Goal: Information Seeking & Learning: Compare options

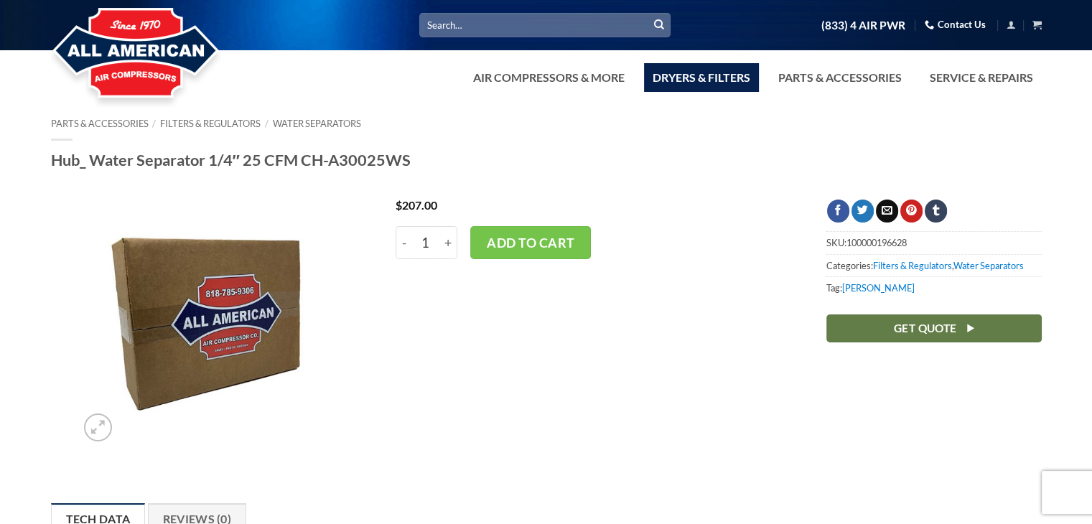
click at [739, 75] on link "Dryers & Filters" at bounding box center [701, 77] width 115 height 29
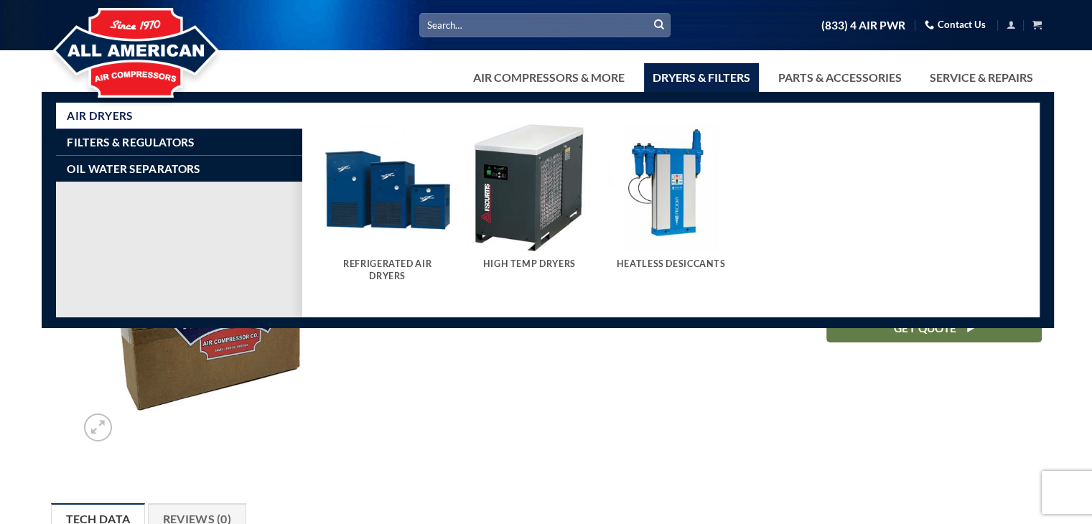
click at [569, 201] on img "Visit product category High Temp Dryers" at bounding box center [529, 188] width 128 height 128
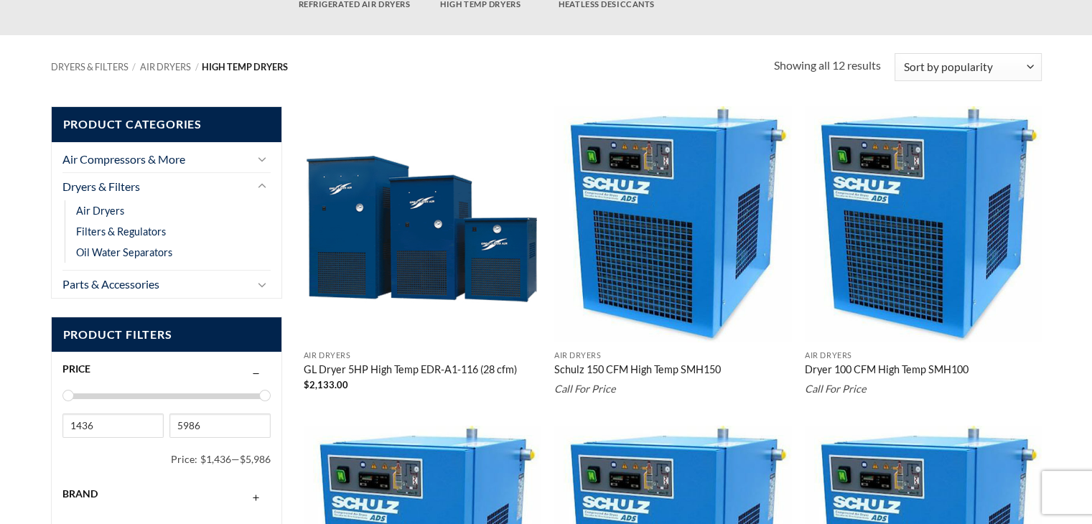
scroll to position [239, 0]
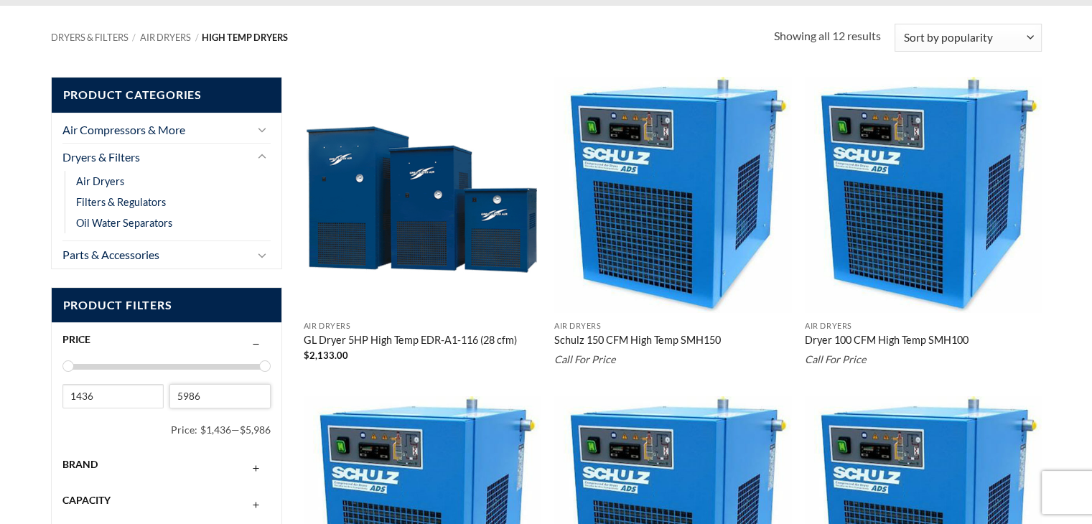
drag, startPoint x: 210, startPoint y: 394, endPoint x: 66, endPoint y: 377, distance: 145.4
click at [66, 377] on div "1436 5986 Price: $1,436 — $5,986" at bounding box center [166, 400] width 209 height 84
type input "1"
type input "2000"
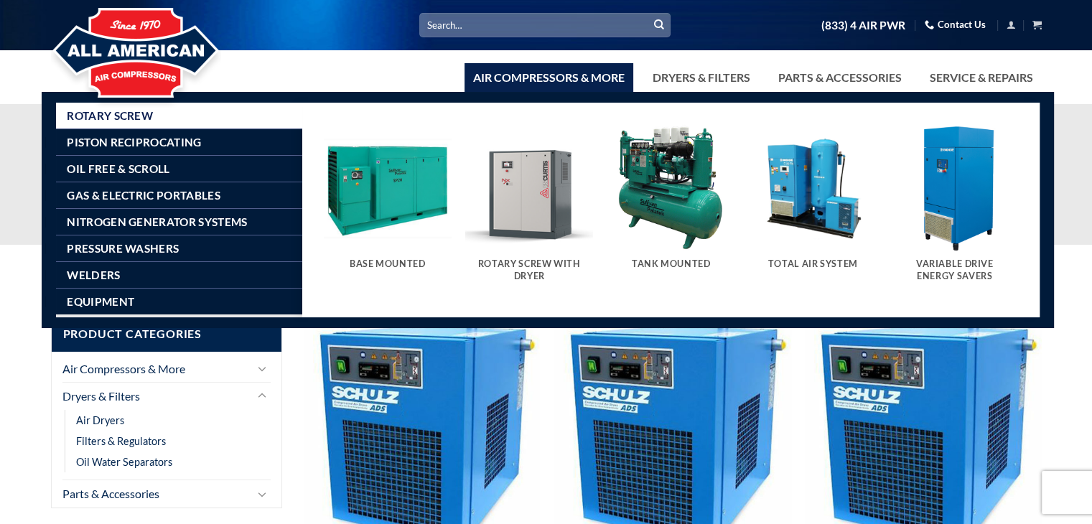
click at [582, 73] on link "Air Compressors & More" at bounding box center [549, 77] width 169 height 29
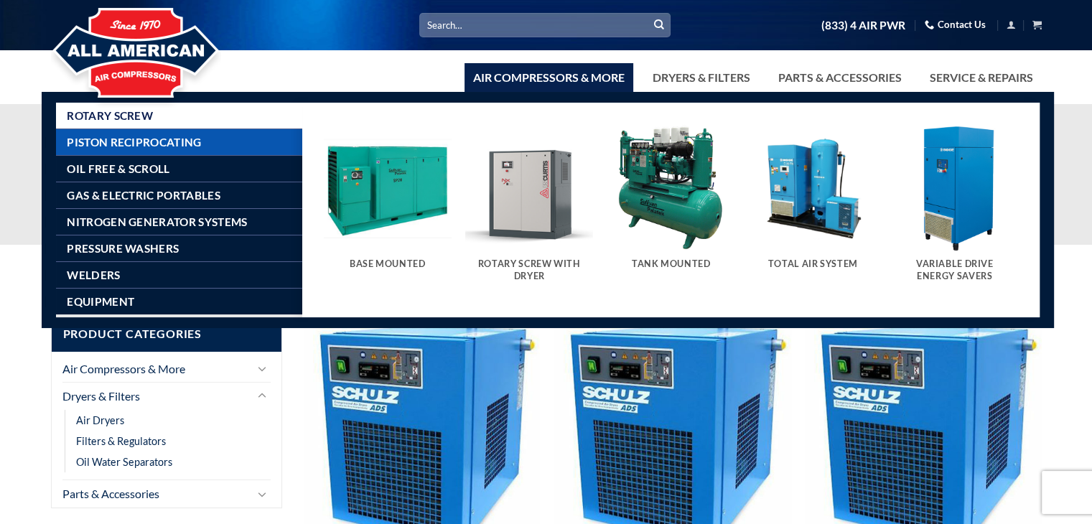
click at [144, 143] on span "Piston Reciprocating" at bounding box center [134, 141] width 134 height 11
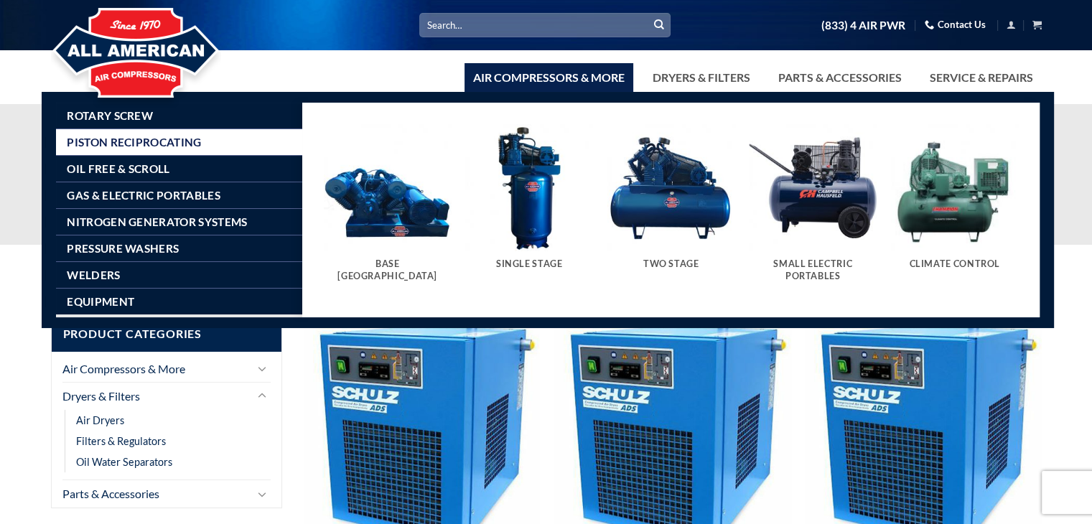
click at [684, 211] on img "Visit product category Two Stage" at bounding box center [672, 188] width 128 height 128
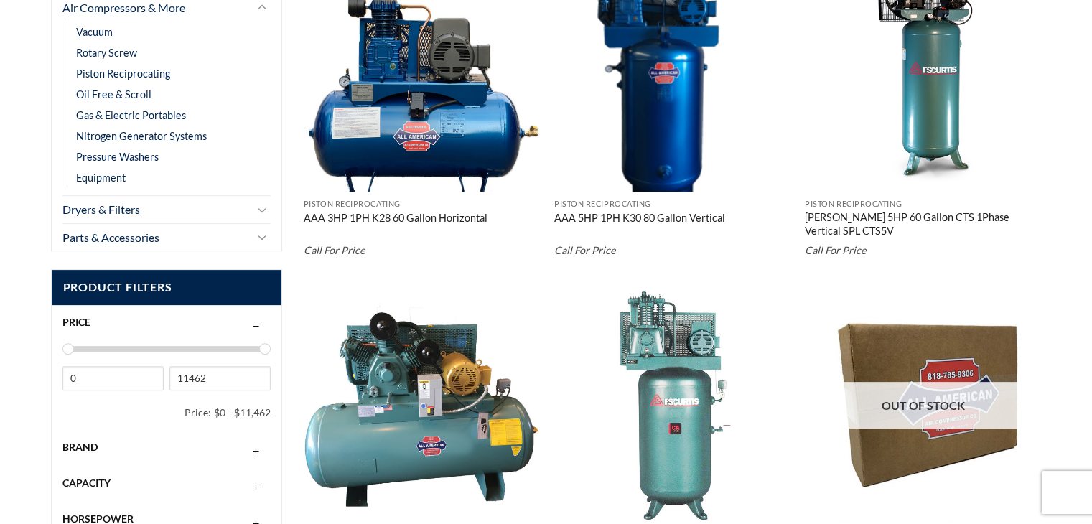
scroll to position [478, 0]
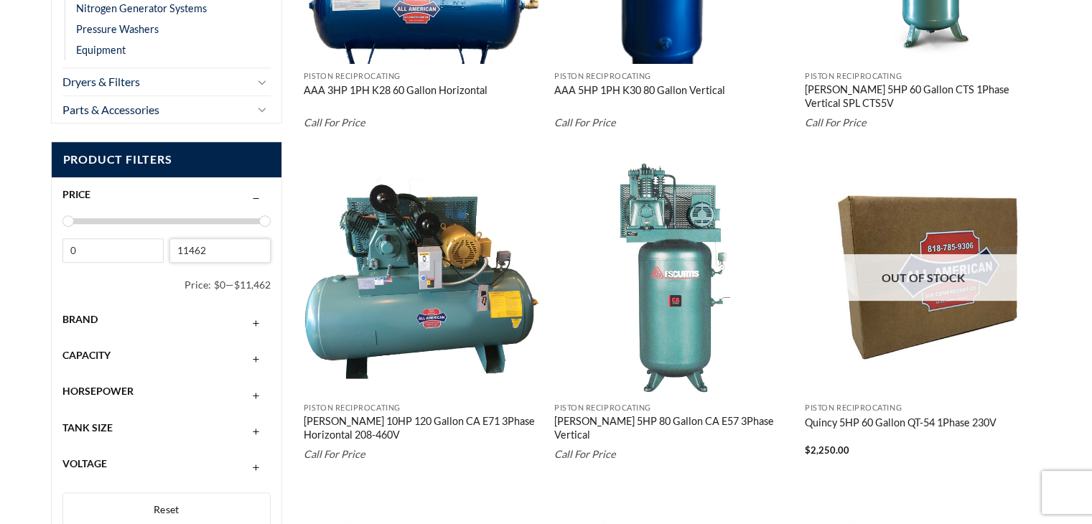
drag, startPoint x: 218, startPoint y: 249, endPoint x: 66, endPoint y: 243, distance: 152.4
click at [66, 243] on div "0 11462" at bounding box center [166, 254] width 209 height 37
type input "3010"
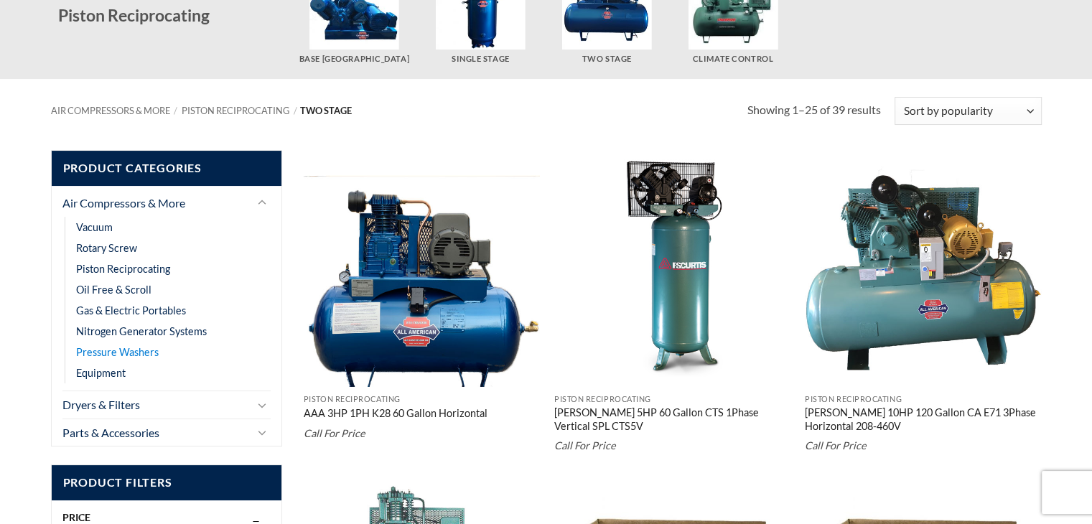
scroll to position [395, 0]
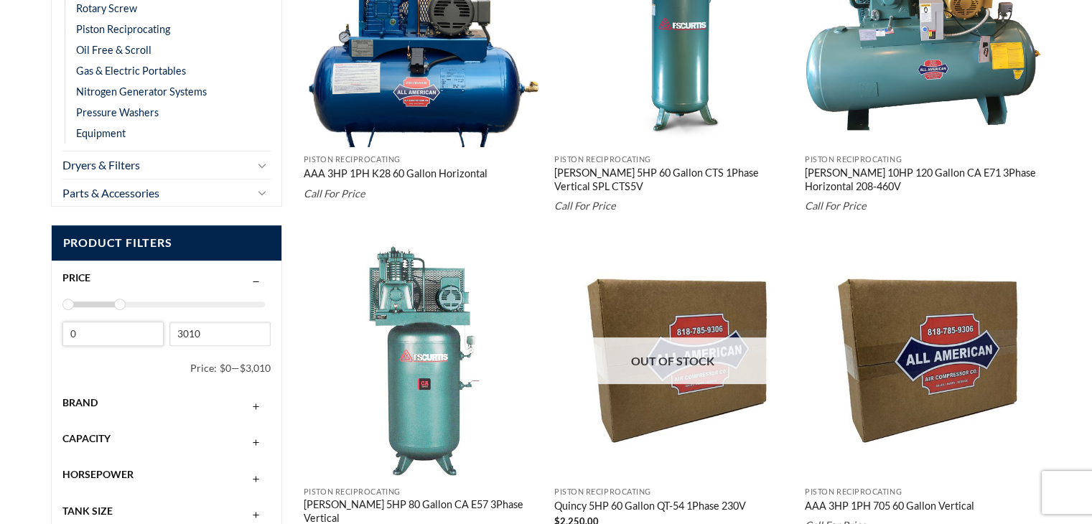
click at [112, 339] on input "0" at bounding box center [112, 334] width 101 height 24
type input "1000"
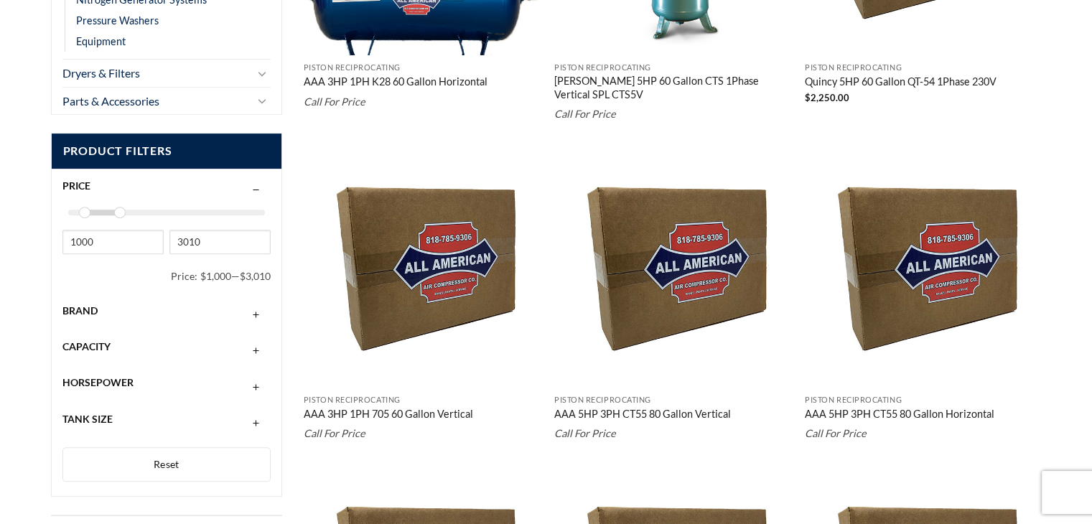
scroll to position [514, 0]
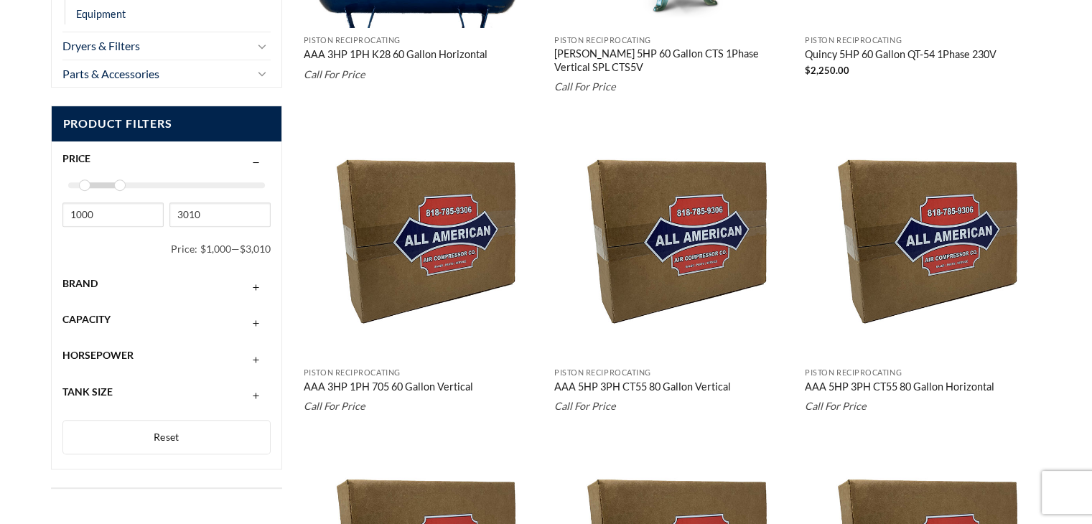
click at [251, 391] on button "button" at bounding box center [256, 391] width 17 height 11
click at [114, 474] on span "80 Gallons" at bounding box center [91, 480] width 56 height 13
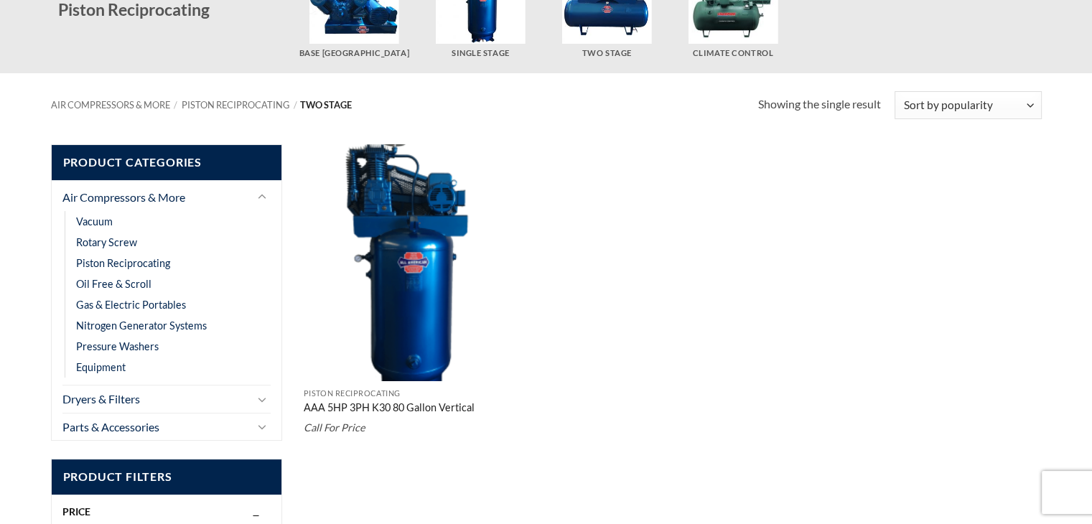
scroll to position [155, 0]
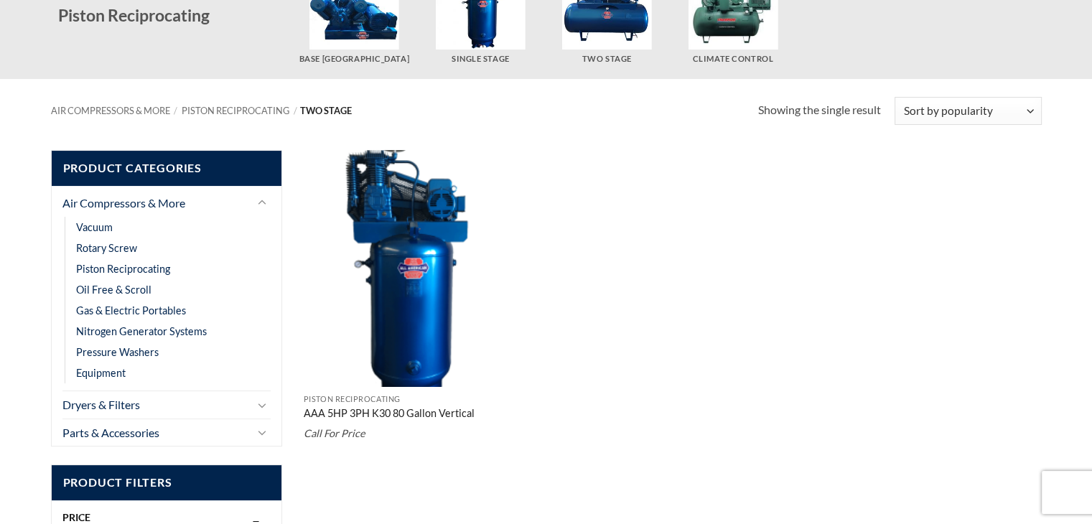
click at [407, 409] on link "AAA 5HP 3PH K30 80 Gallon Vertical" at bounding box center [389, 415] width 171 height 16
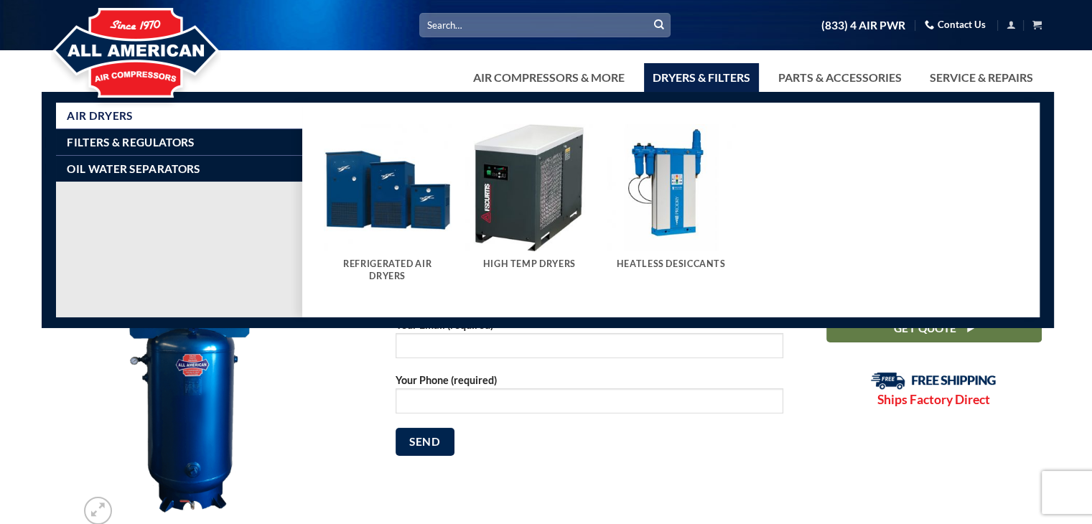
click at [677, 196] on img "Visit product category Heatless Desiccants" at bounding box center [672, 188] width 128 height 128
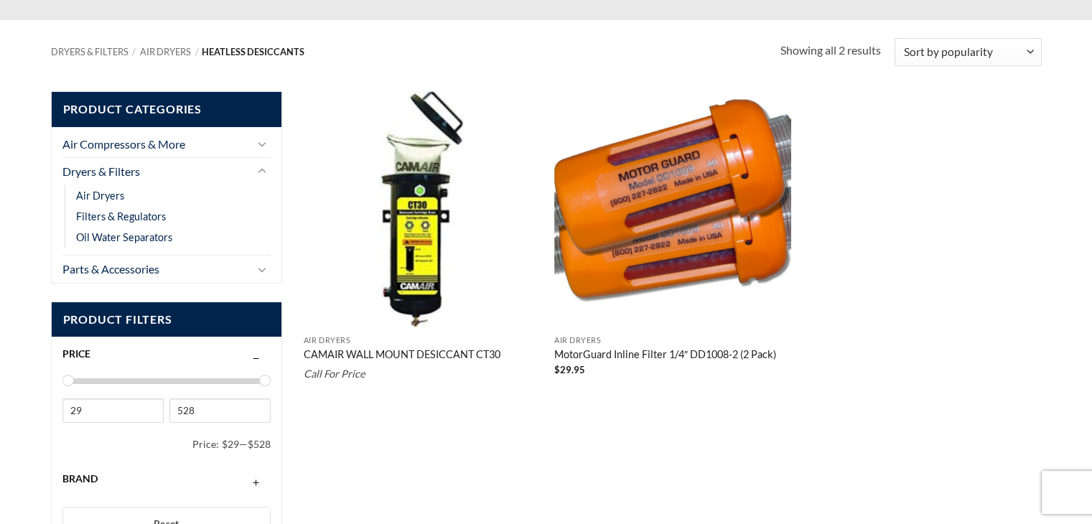
scroll to position [239, 0]
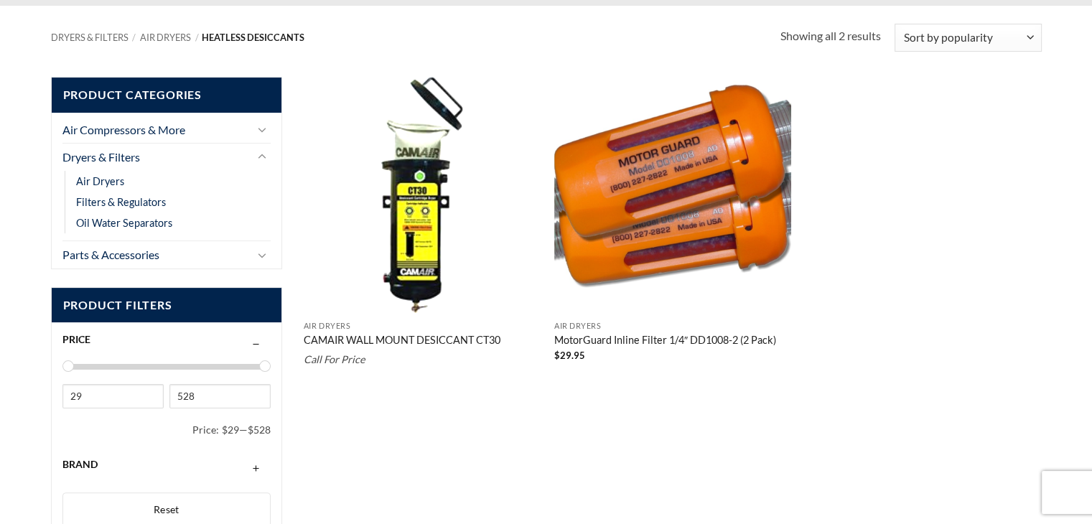
click at [429, 340] on link "CAMAIR WALL MOUNT DESICCANT CT30" at bounding box center [402, 342] width 197 height 16
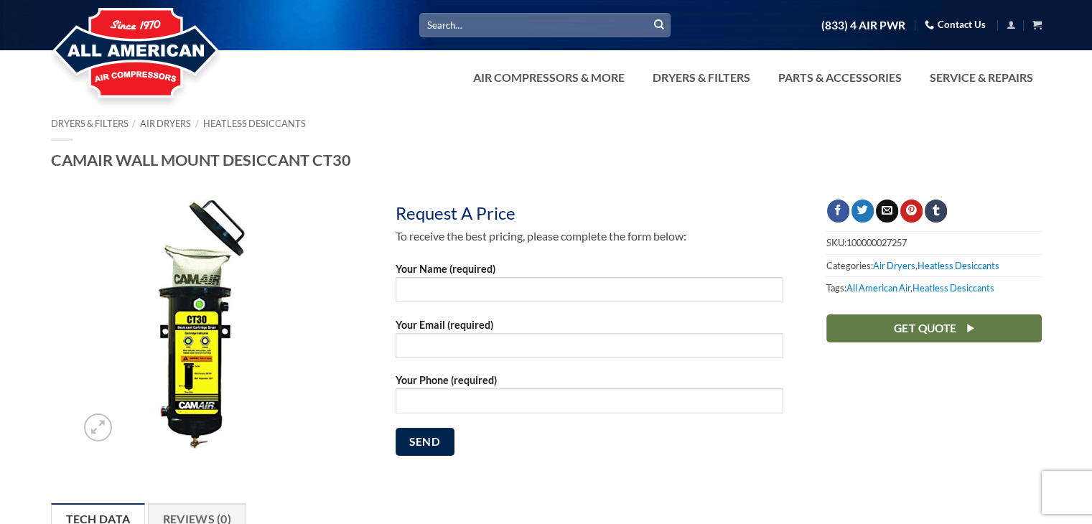
click at [242, 157] on h1 "CAMAIR WALL MOUNT DESICCANT CT30" at bounding box center [546, 160] width 991 height 20
